Goal: Transaction & Acquisition: Purchase product/service

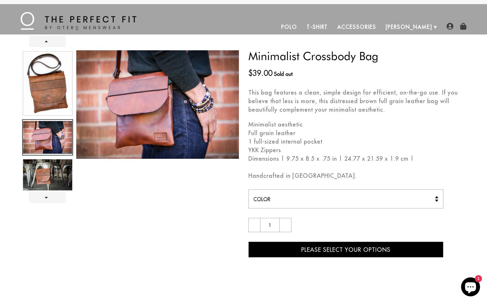
scroll to position [1, 0]
click at [381, 27] on link "Accessories" at bounding box center [357, 26] width 48 height 15
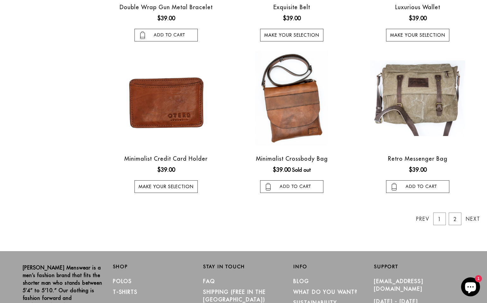
scroll to position [493, 0]
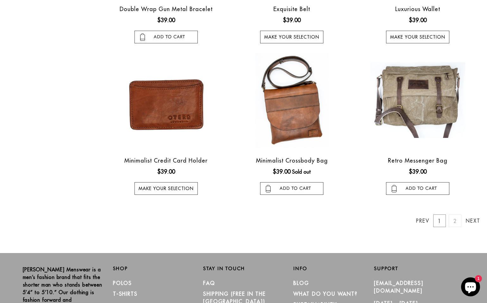
click at [455, 223] on link "2" at bounding box center [455, 221] width 13 height 13
